Goal: Task Accomplishment & Management: Manage account settings

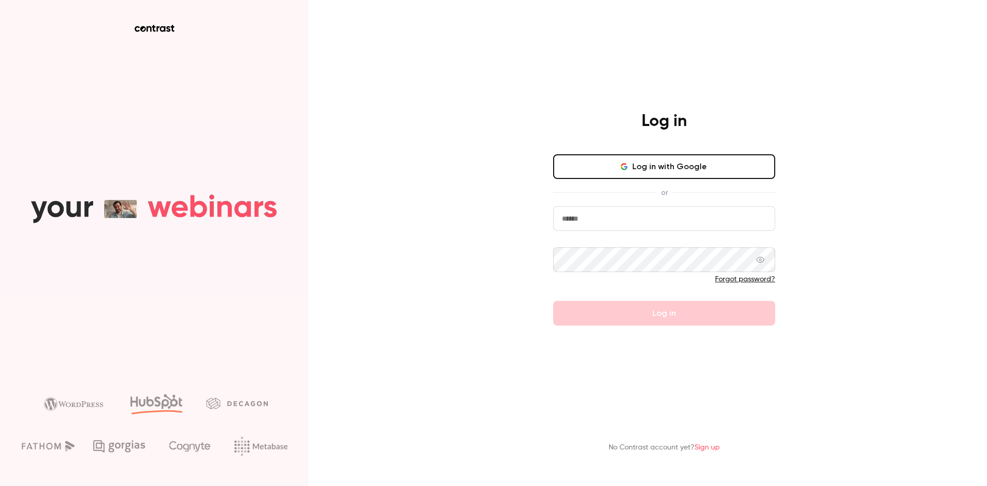
type input "**********"
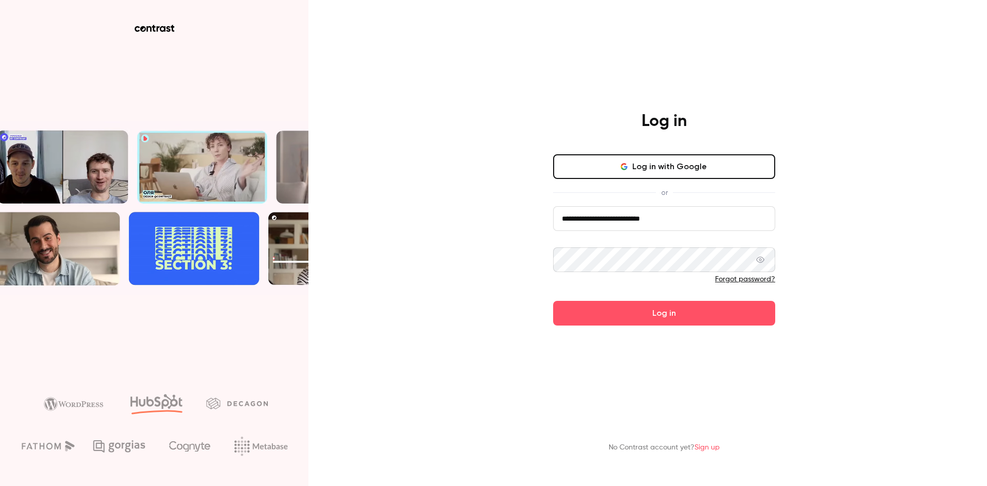
click at [639, 166] on button "Log in with Google" at bounding box center [664, 166] width 222 height 25
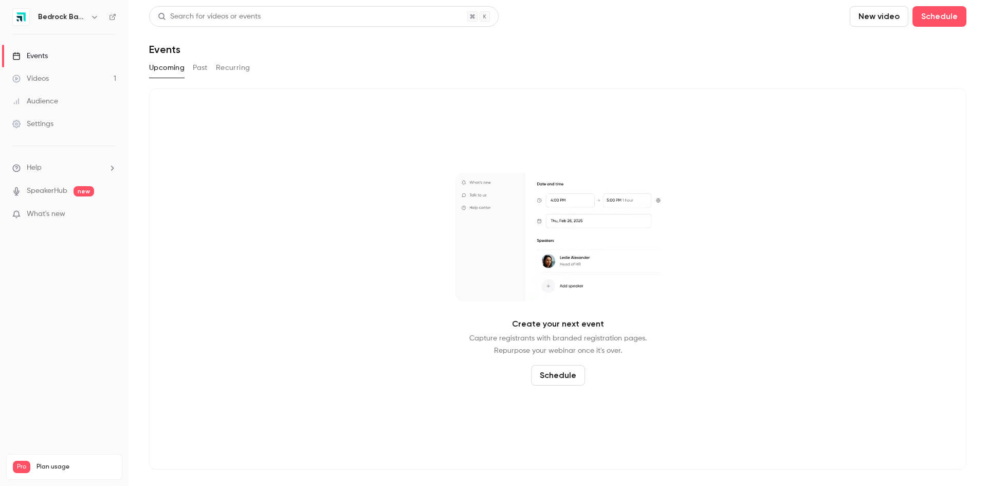
click at [43, 125] on div "Settings" at bounding box center [32, 124] width 41 height 10
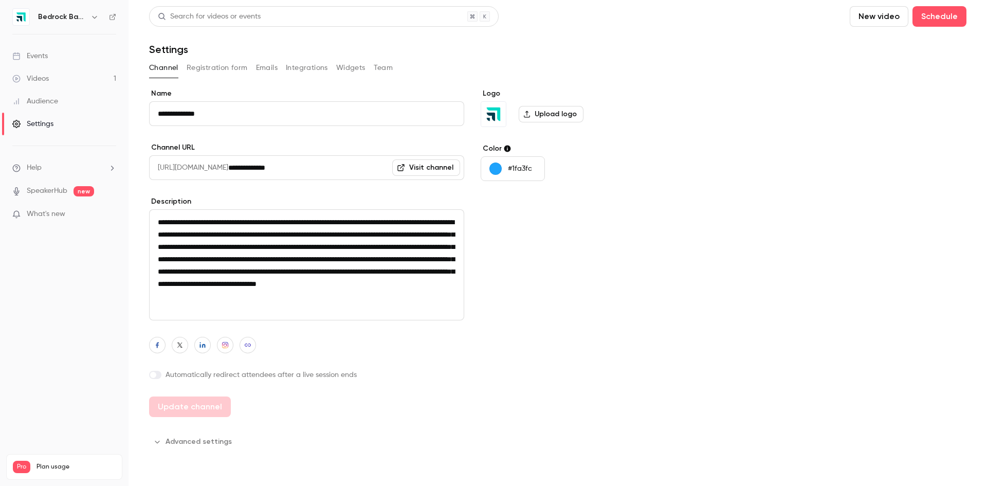
click at [94, 18] on icon "button" at bounding box center [94, 17] width 5 height 3
click at [65, 330] on div at bounding box center [493, 243] width 987 height 486
click at [44, 122] on div "Settings" at bounding box center [32, 124] width 41 height 10
click at [198, 69] on button "Registration form" at bounding box center [217, 68] width 61 height 16
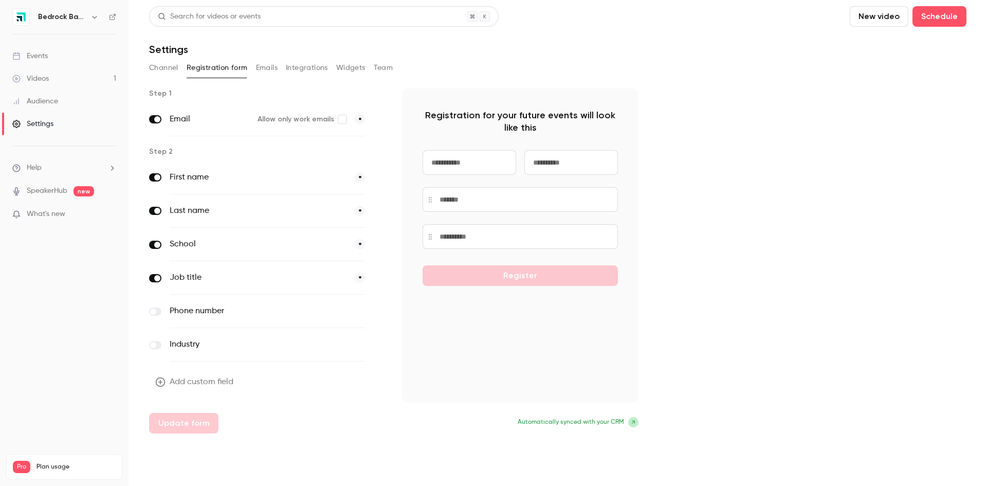
click at [259, 66] on button "Emails" at bounding box center [267, 68] width 22 height 16
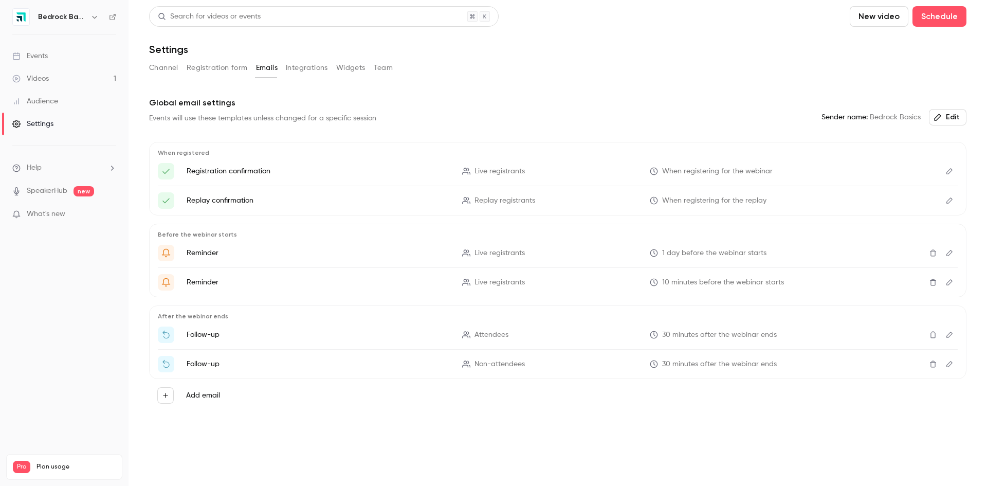
click at [298, 68] on button "Integrations" at bounding box center [307, 68] width 42 height 16
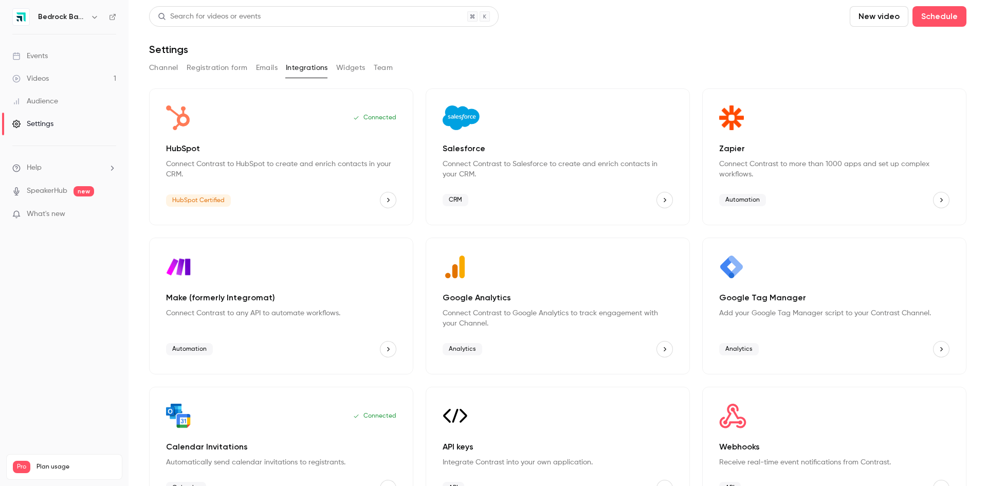
click at [327, 68] on button "Integrations" at bounding box center [307, 68] width 42 height 16
click at [346, 68] on button "Widgets" at bounding box center [350, 68] width 29 height 16
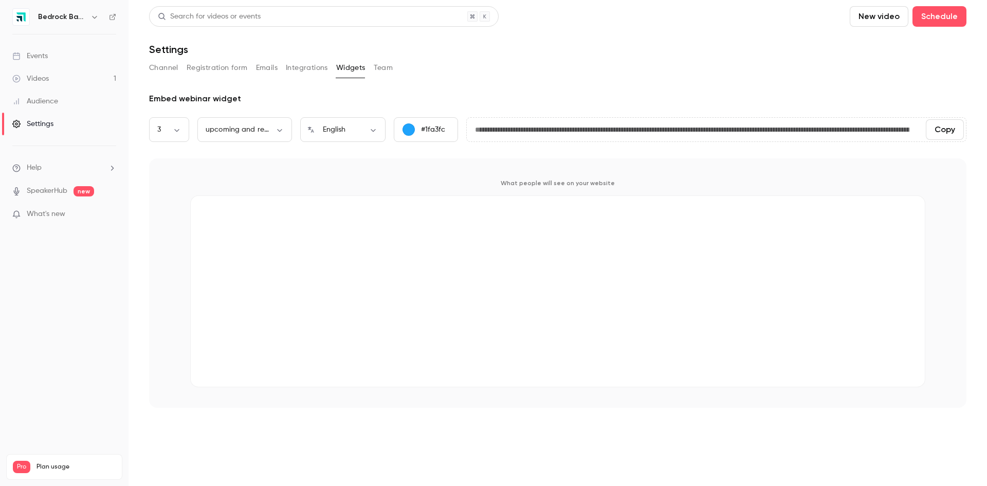
click at [385, 67] on button "Team" at bounding box center [384, 68] width 20 height 16
